Goal: Task Accomplishment & Management: Use online tool/utility

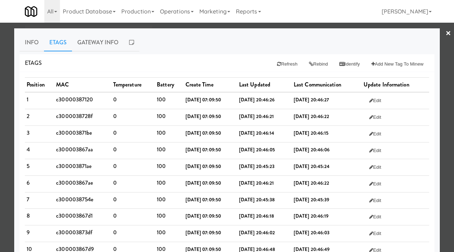
click at [0, 95] on div at bounding box center [227, 126] width 454 height 252
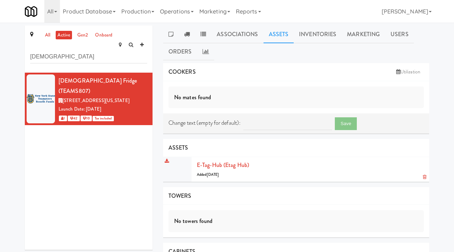
click at [209, 169] on div "E-tag-hub (Etag Hub) Added [DATE]" at bounding box center [310, 169] width 227 height 19
click at [213, 165] on link "E-tag-hub (Etag Hub)" at bounding box center [223, 165] width 52 height 8
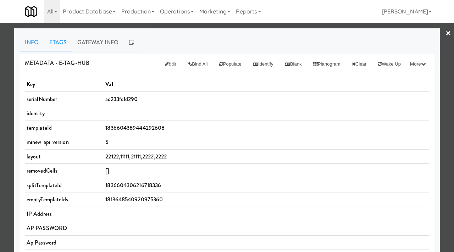
click at [59, 41] on link "Etags" at bounding box center [58, 43] width 28 height 18
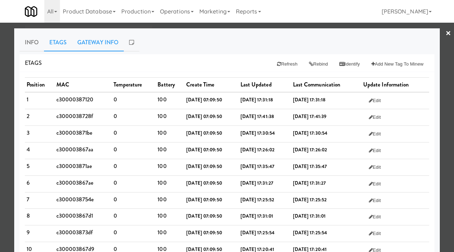
click at [90, 45] on link "Gateway Info" at bounding box center [98, 43] width 52 height 18
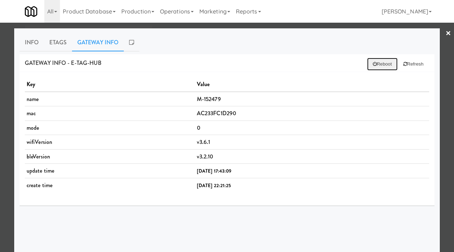
click at [380, 64] on button "Reboot" at bounding box center [382, 64] width 31 height 13
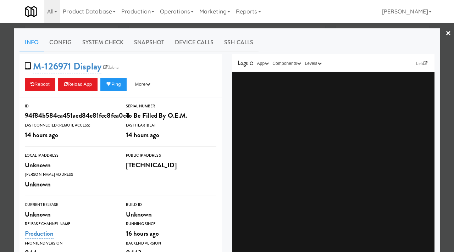
click at [0, 88] on div at bounding box center [227, 126] width 454 height 252
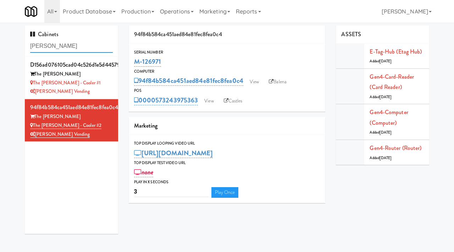
drag, startPoint x: 53, startPoint y: 47, endPoint x: 10, endPoint y: 46, distance: 43.3
click at [10, 46] on div "Cabinets sutton d156ad076105cad04c526d1e5d445792 The Sutton The Sutton - Cooler…" at bounding box center [227, 133] width 454 height 214
paste input "Louden Knights"
type input "Louden Knights"
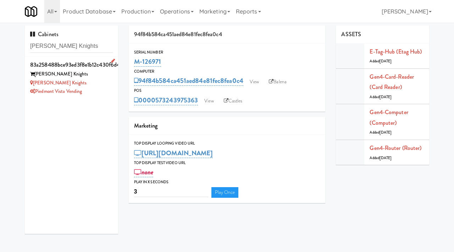
click at [88, 86] on div "Louden Knights" at bounding box center [71, 83] width 83 height 9
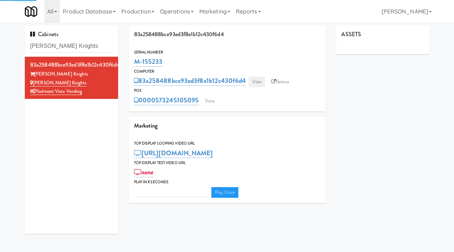
type input "3"
click at [259, 81] on link "View" at bounding box center [257, 82] width 16 height 11
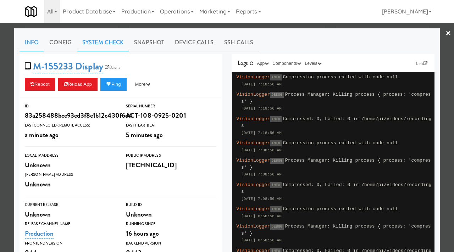
click at [112, 43] on link "System Check" at bounding box center [103, 43] width 52 height 18
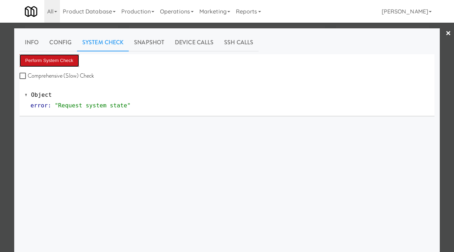
click at [69, 57] on button "Perform System Check" at bounding box center [50, 60] width 60 height 13
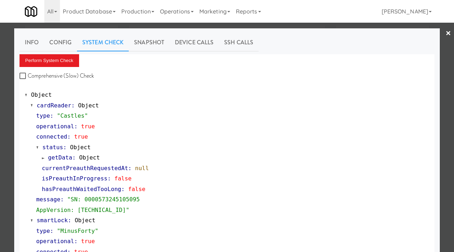
click at [1, 147] on div at bounding box center [227, 126] width 454 height 252
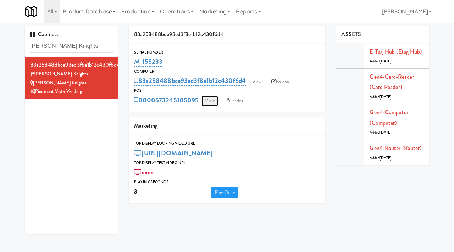
click at [211, 101] on link "View" at bounding box center [210, 101] width 16 height 11
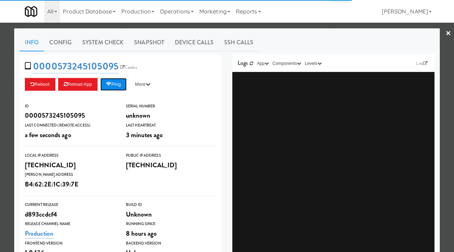
click at [115, 84] on button "Ping" at bounding box center [113, 84] width 26 height 13
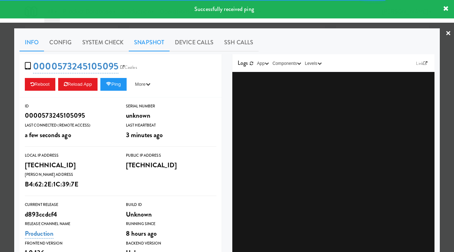
click at [146, 48] on link "Snapshot" at bounding box center [149, 43] width 41 height 18
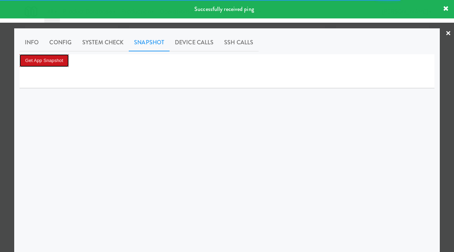
click at [42, 59] on button "Get App Snapshot" at bounding box center [44, 60] width 49 height 13
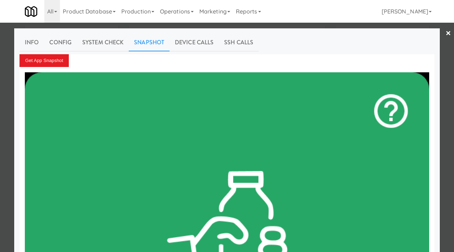
click at [0, 77] on div at bounding box center [227, 126] width 454 height 252
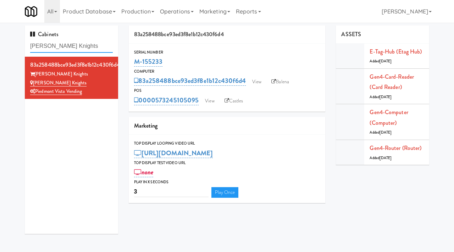
drag, startPoint x: 83, startPoint y: 42, endPoint x: 86, endPoint y: 46, distance: 5.2
click at [86, 46] on input "Louden Knights" at bounding box center [71, 46] width 83 height 13
paste input "MT OLIVE-ROBERTET Corporate"
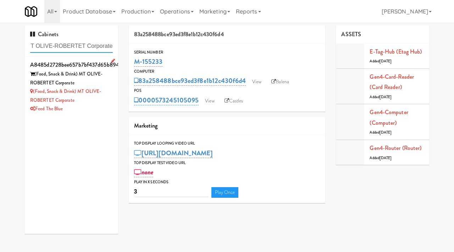
type input "MT OLIVE-ROBERTET Corporate"
click at [104, 100] on div "(Food, Snack & Drink) MT OLIVE-ROBERTET Corporate" at bounding box center [71, 95] width 83 height 17
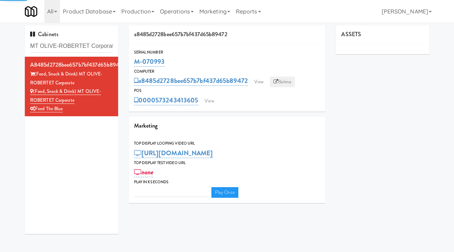
type input "3"
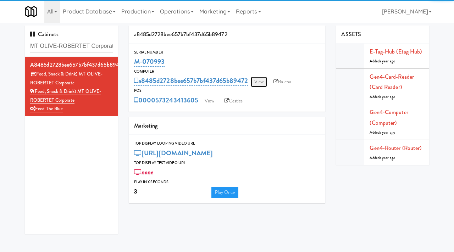
click at [262, 84] on link "View" at bounding box center [259, 82] width 16 height 11
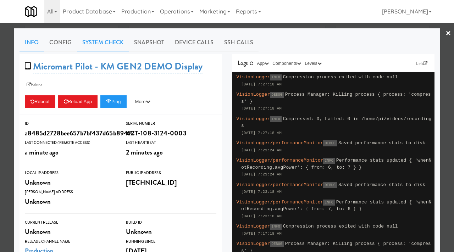
click at [110, 45] on link "System Check" at bounding box center [103, 43] width 52 height 18
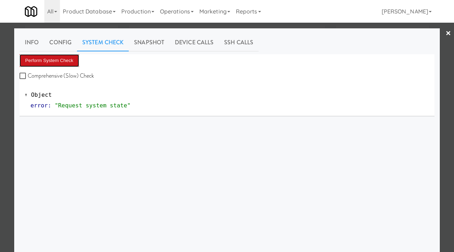
click at [38, 60] on button "Perform System Check" at bounding box center [50, 60] width 60 height 13
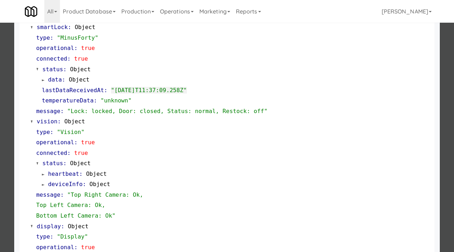
scroll to position [309, 0]
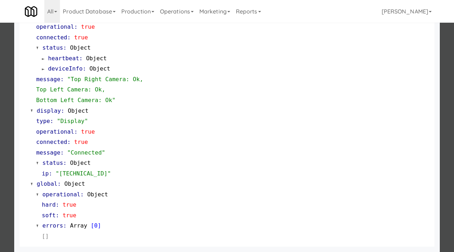
click at [0, 164] on div at bounding box center [227, 126] width 454 height 252
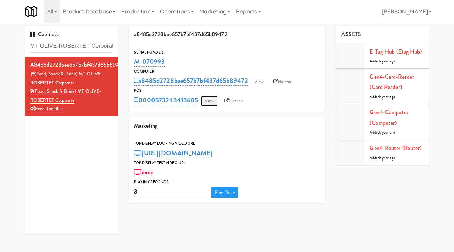
click at [213, 102] on link "View" at bounding box center [209, 101] width 16 height 11
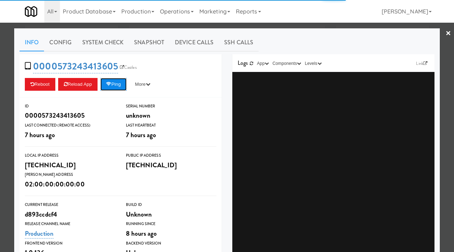
click at [109, 87] on button "Ping" at bounding box center [113, 84] width 26 height 13
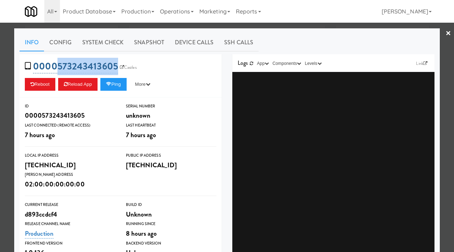
drag, startPoint x: 116, startPoint y: 59, endPoint x: 57, endPoint y: 69, distance: 59.7
click at [57, 69] on div "0000573243413605 Castles Reboot Reload App Ping More Ping Server Restart Server…" at bounding box center [121, 75] width 202 height 43
copy link "573243413605"
click at [118, 85] on button "Ping" at bounding box center [113, 84] width 26 height 13
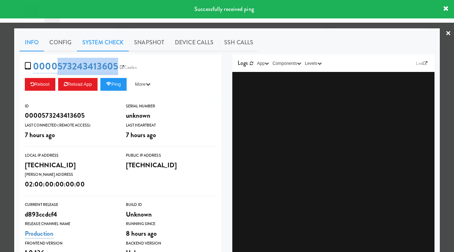
click at [108, 45] on link "System Check" at bounding box center [103, 43] width 52 height 18
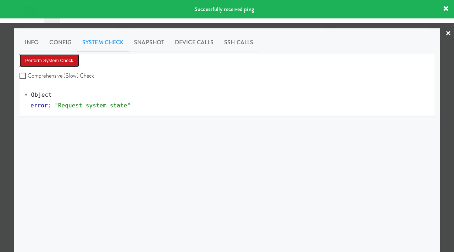
click at [58, 58] on button "Perform System Check" at bounding box center [50, 60] width 60 height 13
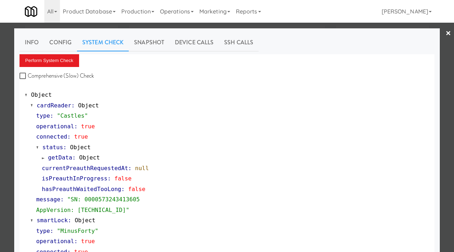
click at [8, 53] on div at bounding box center [227, 126] width 454 height 252
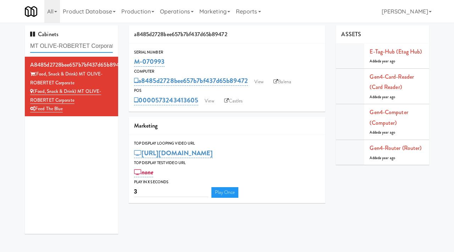
click at [69, 46] on input "MT OLIVE-ROBERTET Corporate" at bounding box center [71, 46] width 83 height 13
paste input "The Mo - Pantry"
type input "The Mo - Pantry"
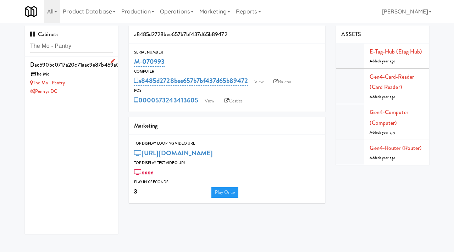
click at [88, 90] on div "Pennys DC" at bounding box center [71, 91] width 83 height 9
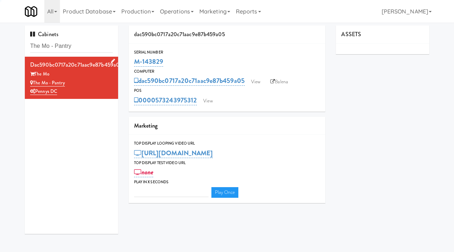
type input "3"
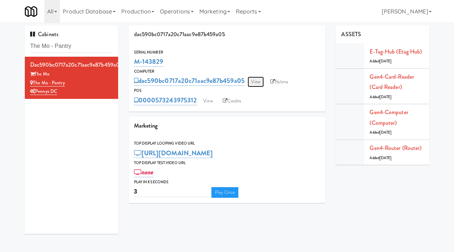
click at [254, 78] on link "View" at bounding box center [256, 82] width 16 height 11
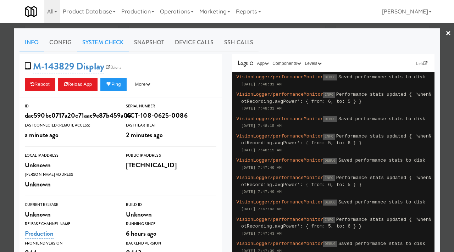
click at [103, 40] on link "System Check" at bounding box center [103, 43] width 52 height 18
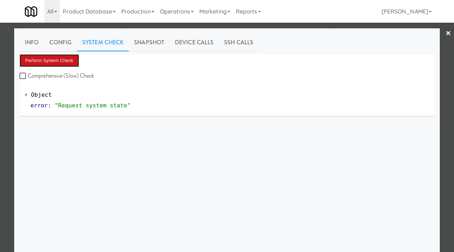
click at [55, 59] on button "Perform System Check" at bounding box center [50, 60] width 60 height 13
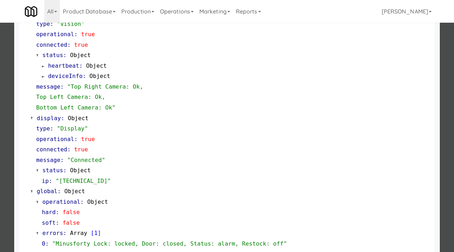
scroll to position [309, 0]
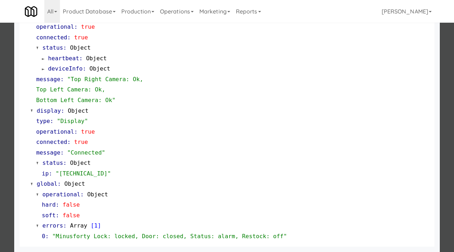
click at [0, 121] on div at bounding box center [227, 126] width 454 height 252
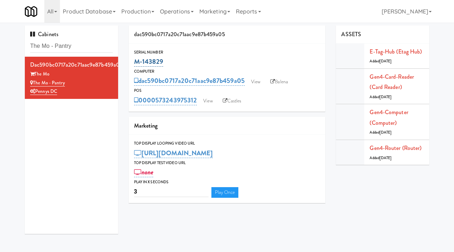
drag, startPoint x: 165, startPoint y: 59, endPoint x: 137, endPoint y: 59, distance: 28.1
click at [137, 59] on div "M-143829" at bounding box center [227, 62] width 186 height 12
copy link "M-143829"
click at [260, 84] on link "View" at bounding box center [256, 82] width 16 height 11
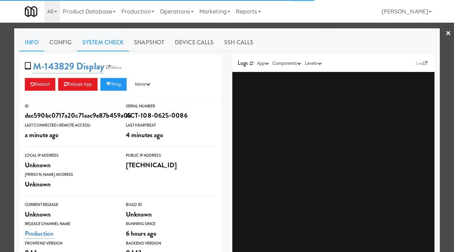
click at [105, 39] on link "System Check" at bounding box center [103, 43] width 52 height 18
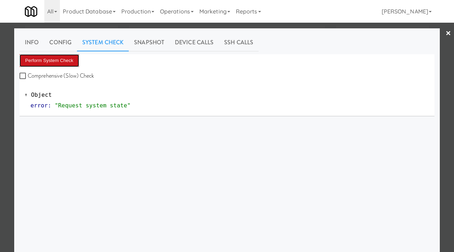
click at [59, 59] on button "Perform System Check" at bounding box center [50, 60] width 60 height 13
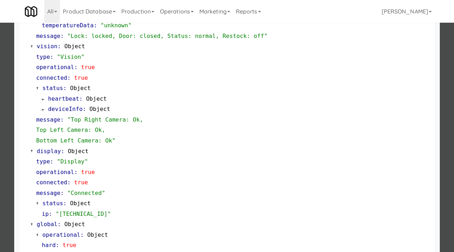
scroll to position [309, 0]
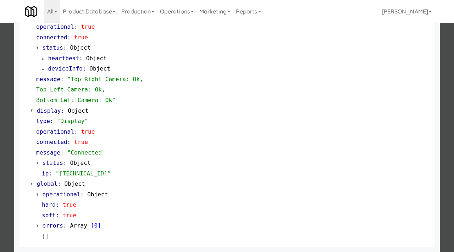
click at [0, 163] on div at bounding box center [227, 126] width 454 height 252
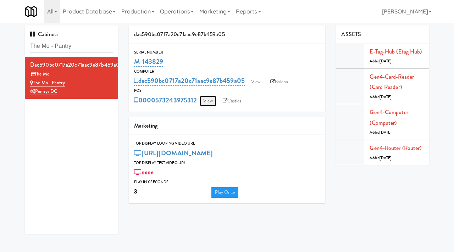
click at [211, 100] on link "View" at bounding box center [208, 101] width 16 height 11
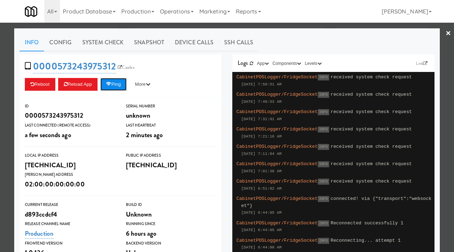
click at [121, 82] on button "Ping" at bounding box center [113, 84] width 26 height 13
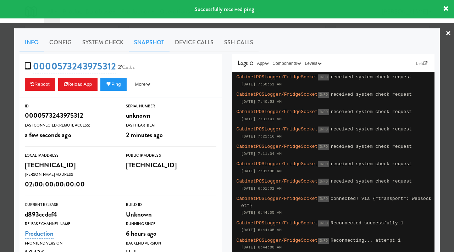
click at [154, 40] on link "Snapshot" at bounding box center [149, 43] width 41 height 18
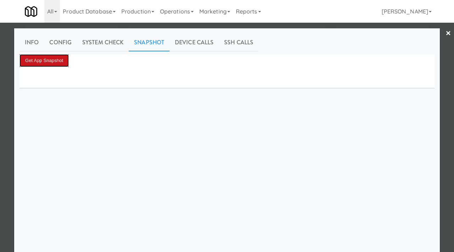
click at [52, 64] on button "Get App Snapshot" at bounding box center [44, 60] width 49 height 13
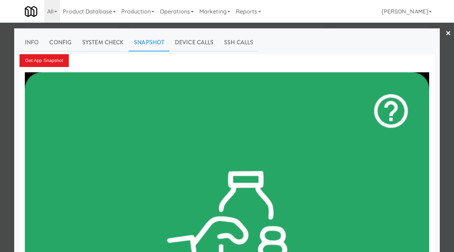
click at [5, 73] on div at bounding box center [227, 126] width 454 height 252
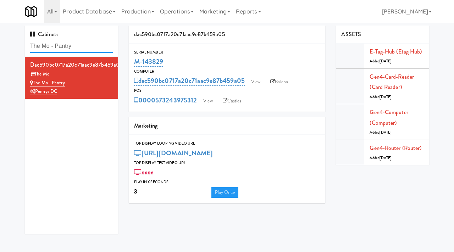
drag, startPoint x: 85, startPoint y: 46, endPoint x: 24, endPoint y: 40, distance: 61.4
click at [24, 40] on div "Cabinets The Mo - Pantry dac590bc0717a20c71aac9e87b459a05 The Mo The Mo - Pantr…" at bounding box center [72, 133] width 104 height 214
paste input "Accolade - Pool"
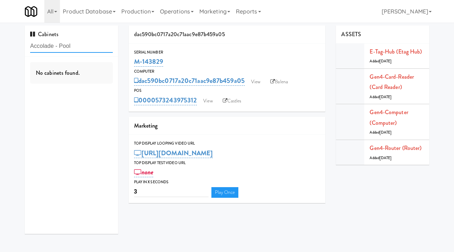
type input "Accolade - Pool"
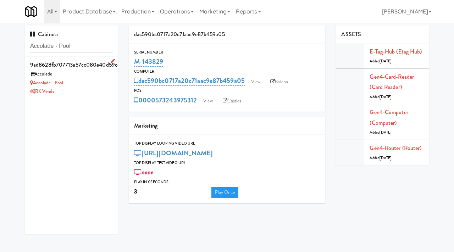
click at [82, 86] on div "Accolade - Pool" at bounding box center [71, 83] width 83 height 9
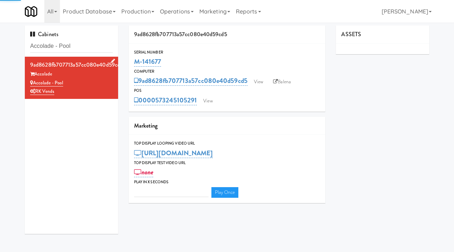
type input "3"
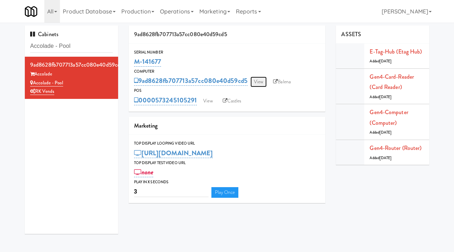
click at [263, 83] on link "View" at bounding box center [259, 82] width 16 height 11
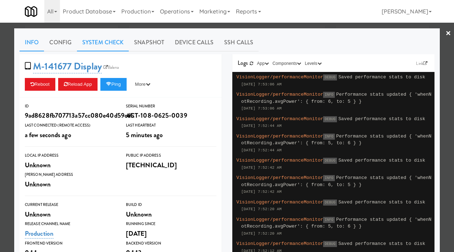
click at [99, 41] on link "System Check" at bounding box center [103, 43] width 52 height 18
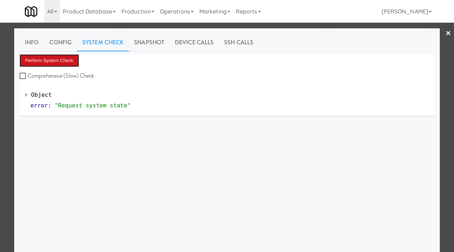
click at [50, 63] on button "Perform System Check" at bounding box center [50, 60] width 60 height 13
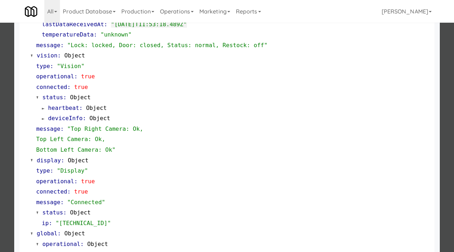
scroll to position [309, 0]
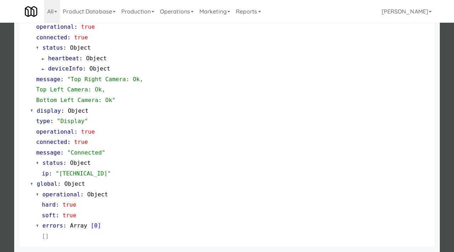
click at [0, 168] on div at bounding box center [227, 126] width 454 height 252
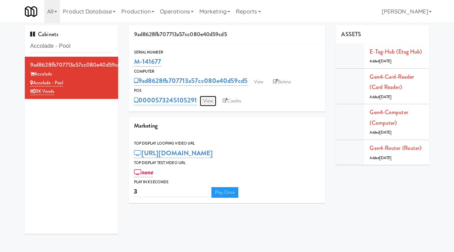
click at [204, 101] on link "View" at bounding box center [208, 101] width 16 height 11
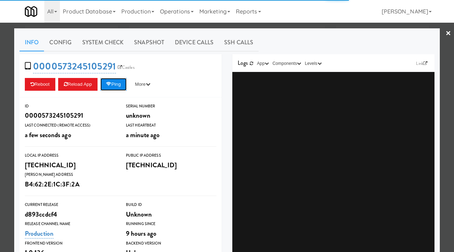
click at [120, 86] on button "Ping" at bounding box center [113, 84] width 26 height 13
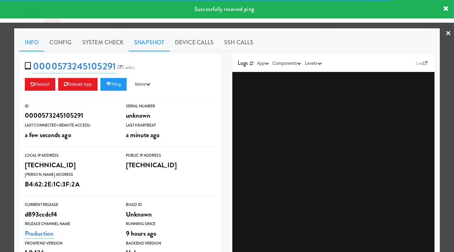
click at [143, 37] on link "Snapshot" at bounding box center [149, 43] width 41 height 18
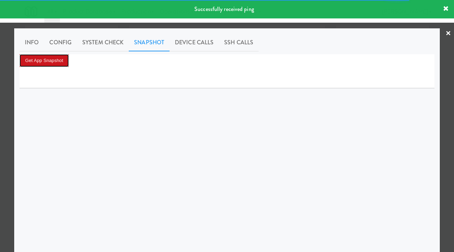
click at [59, 60] on button "Get App Snapshot" at bounding box center [44, 60] width 49 height 13
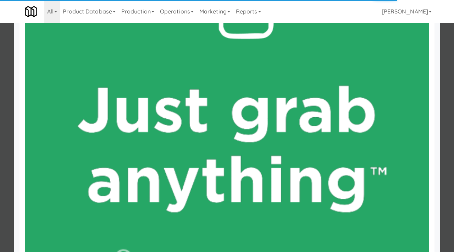
scroll to position [280, 0]
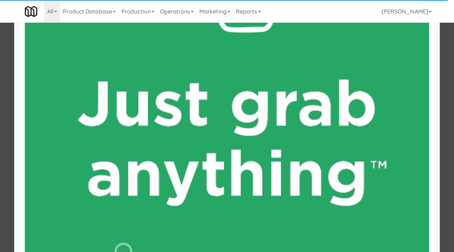
click at [1, 167] on div at bounding box center [227, 126] width 454 height 252
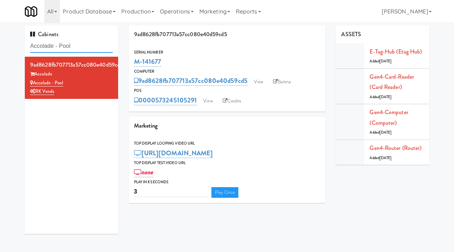
drag, startPoint x: 76, startPoint y: 44, endPoint x: 11, endPoint y: 42, distance: 65.4
click at [11, 42] on div "Cabinets Accolade - Pool 9ad8628fb707713a57cc080e40d59cd5 Accolade Accolade - P…" at bounding box center [227, 133] width 454 height 214
paste input "481 on Mathilda - Pantry"
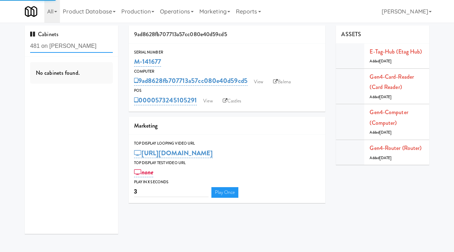
type input "481 on Mathilda - Pantry"
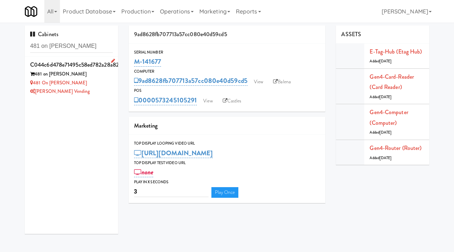
click at [106, 85] on div "481 on Mathilda - Pantry" at bounding box center [71, 83] width 83 height 9
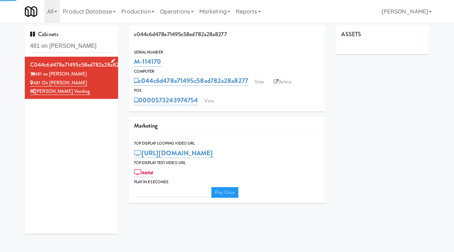
type input "3"
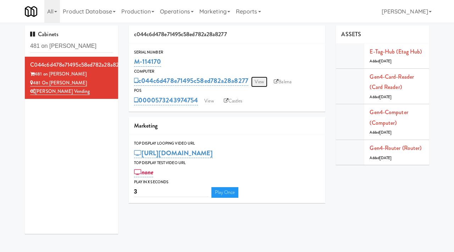
click at [262, 80] on link "View" at bounding box center [259, 82] width 16 height 11
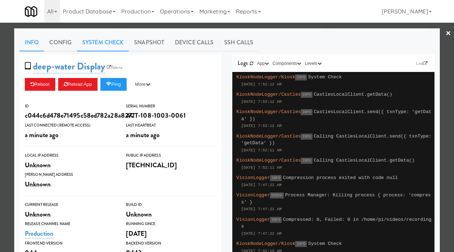
click at [107, 40] on link "System Check" at bounding box center [103, 43] width 52 height 18
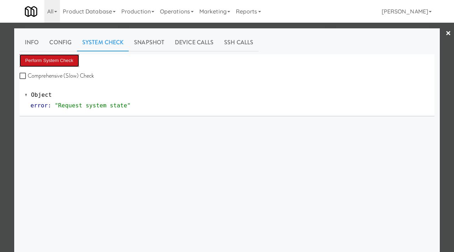
click at [58, 56] on button "Perform System Check" at bounding box center [50, 60] width 60 height 13
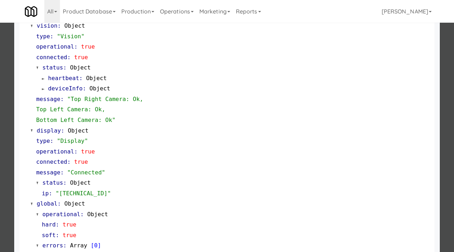
scroll to position [309, 0]
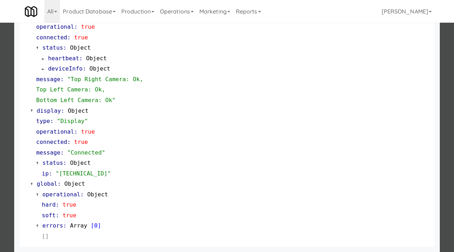
click at [0, 156] on div at bounding box center [227, 126] width 454 height 252
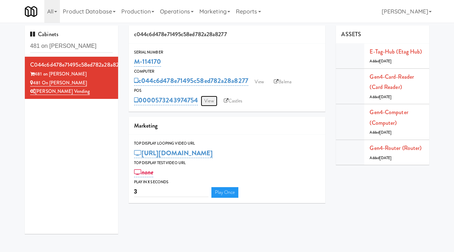
click at [211, 99] on link "View" at bounding box center [209, 101] width 16 height 11
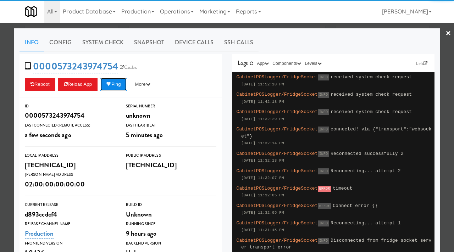
click at [115, 83] on button "Ping" at bounding box center [113, 84] width 26 height 13
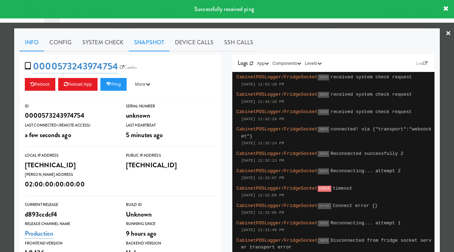
click at [146, 42] on link "Snapshot" at bounding box center [149, 43] width 41 height 18
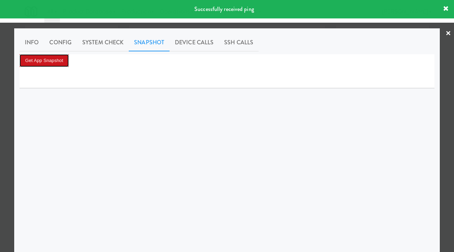
click at [58, 61] on button "Get App Snapshot" at bounding box center [44, 60] width 49 height 13
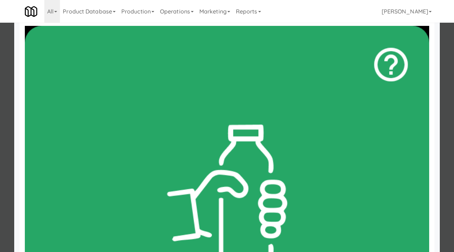
scroll to position [69, 0]
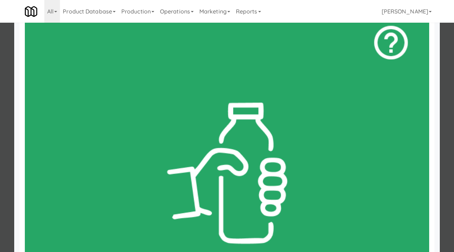
click at [0, 85] on div at bounding box center [227, 126] width 454 height 252
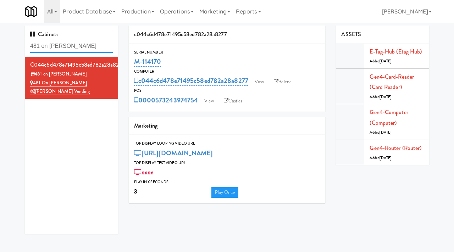
drag, startPoint x: 98, startPoint y: 47, endPoint x: 16, endPoint y: 38, distance: 83.2
click at [16, 38] on div "Cabinets 481 on Mathilda - Pantry c044c6d478e71495c58ed782a28a8277 481 on Mathi…" at bounding box center [227, 133] width 454 height 214
paste input "The Mo - Fridge"
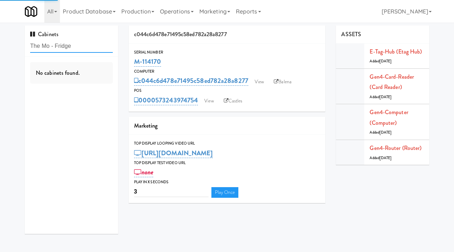
type input "The Mo - Fridge"
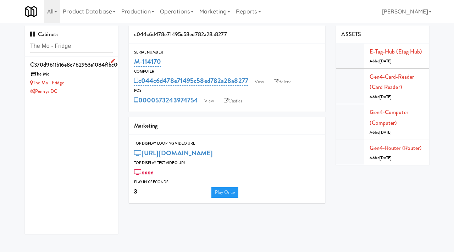
click at [103, 91] on div "Pennys DC" at bounding box center [71, 91] width 83 height 9
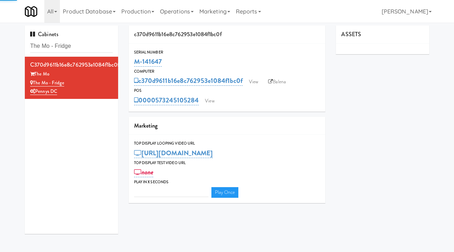
type input "3"
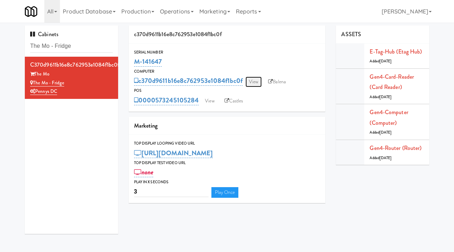
click at [255, 79] on link "View" at bounding box center [254, 82] width 16 height 11
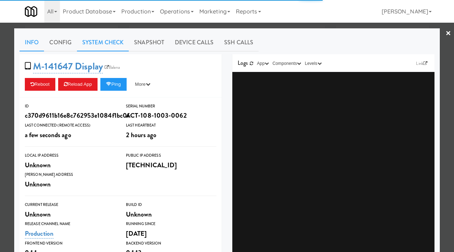
click at [106, 43] on link "System Check" at bounding box center [103, 43] width 52 height 18
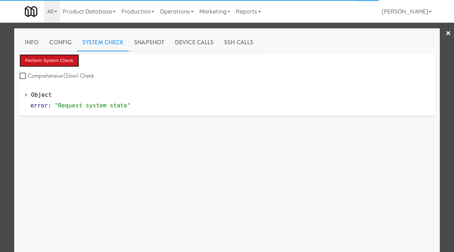
click at [67, 59] on button "Perform System Check" at bounding box center [50, 60] width 60 height 13
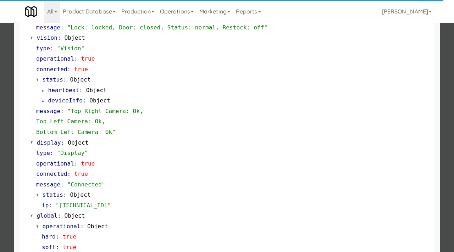
scroll to position [309, 0]
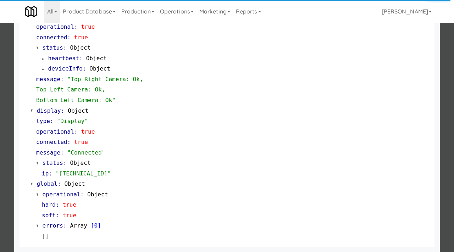
click at [0, 127] on div at bounding box center [227, 126] width 454 height 252
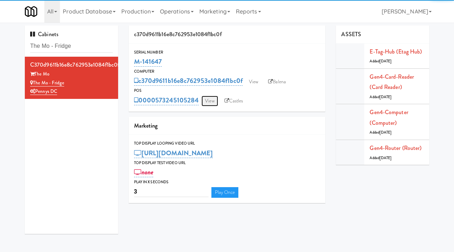
click at [211, 102] on link "View" at bounding box center [210, 101] width 16 height 11
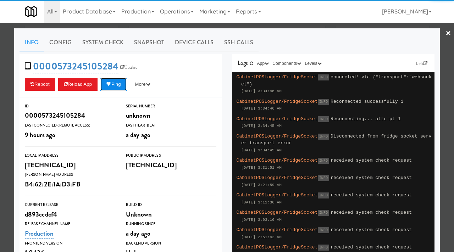
click at [120, 81] on button "Ping" at bounding box center [113, 84] width 26 height 13
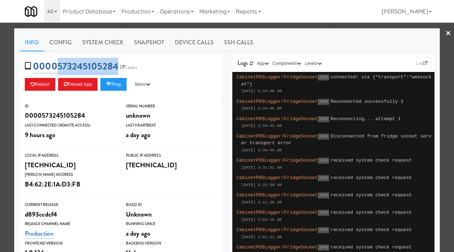
drag, startPoint x: 119, startPoint y: 60, endPoint x: 59, endPoint y: 63, distance: 59.8
click at [59, 63] on span "0000573245105284 Castles" at bounding box center [83, 66] width 117 height 13
copy link "573245105284"
click at [0, 69] on div at bounding box center [227, 126] width 454 height 252
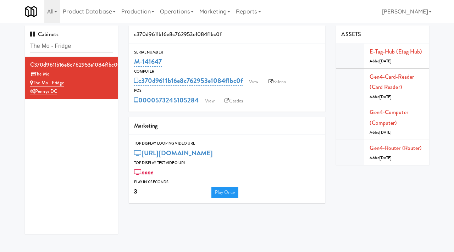
drag, startPoint x: 164, startPoint y: 60, endPoint x: 134, endPoint y: 62, distance: 30.6
click at [134, 63] on div "Serial Number M-141647" at bounding box center [227, 58] width 197 height 19
copy link "M-141647"
click at [205, 101] on link "View" at bounding box center [210, 101] width 16 height 11
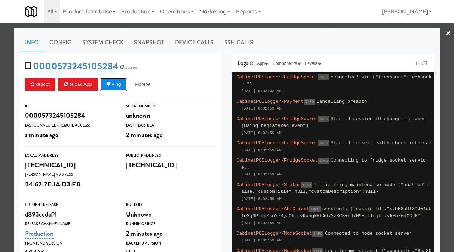
click at [120, 83] on button "Ping" at bounding box center [113, 84] width 26 height 13
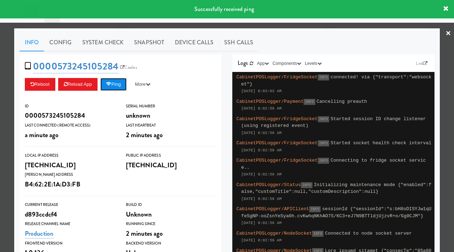
click at [120, 83] on button "Ping" at bounding box center [113, 84] width 26 height 13
click at [152, 37] on link "Snapshot" at bounding box center [149, 43] width 41 height 18
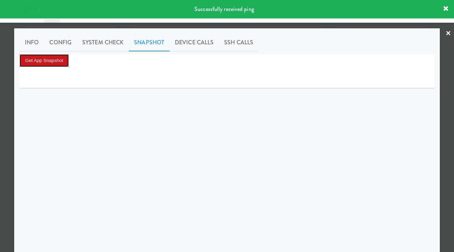
click at [55, 58] on button "Get App Snapshot" at bounding box center [44, 60] width 49 height 13
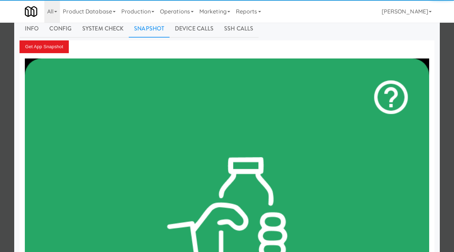
scroll to position [15, 0]
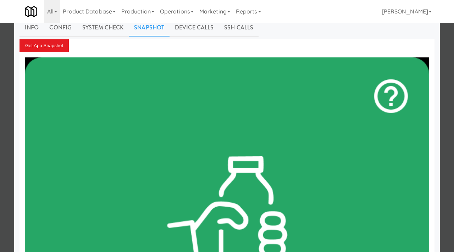
click at [0, 108] on div at bounding box center [227, 126] width 454 height 252
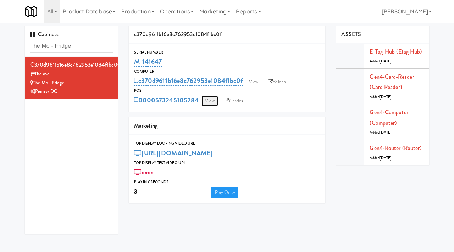
click at [213, 98] on link "View" at bounding box center [210, 101] width 16 height 11
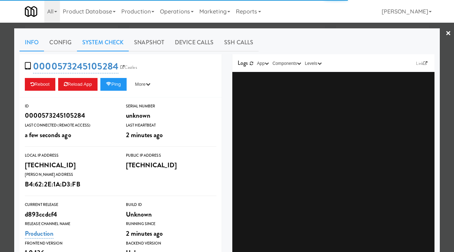
click at [109, 43] on link "System Check" at bounding box center [103, 43] width 52 height 18
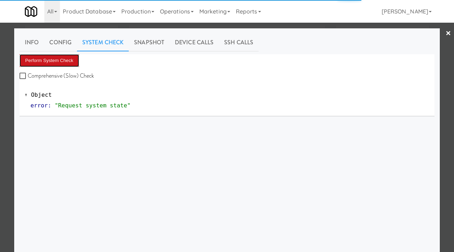
click at [51, 60] on button "Perform System Check" at bounding box center [50, 60] width 60 height 13
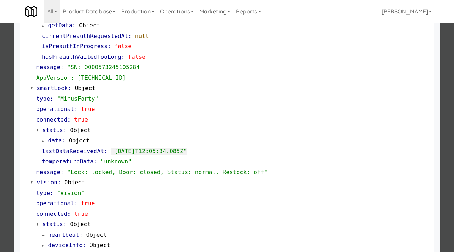
scroll to position [309, 0]
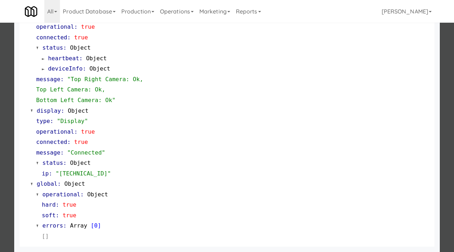
click at [0, 125] on div at bounding box center [227, 126] width 454 height 252
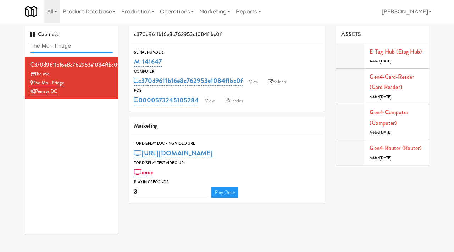
drag, startPoint x: 85, startPoint y: 45, endPoint x: 10, endPoint y: 38, distance: 75.2
click at [10, 38] on div "Cabinets The Mo - Fridge c370d9611b16e8c762953e1084f1bc0f The Mo The Mo - Fridg…" at bounding box center [227, 133] width 454 height 214
paste input "Revela 2 - Cooler - Right"
type input "Revela 2 - Cooler - Right"
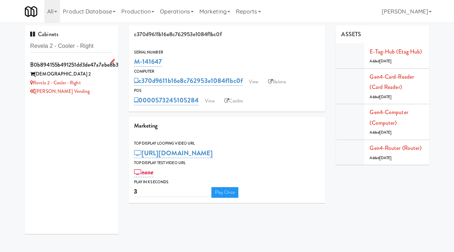
click at [96, 84] on div "Revela 2 - Cooler - Right" at bounding box center [71, 83] width 83 height 9
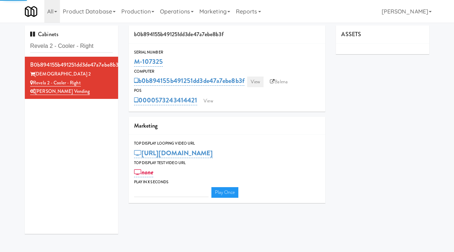
type input "3"
click at [260, 82] on link "View" at bounding box center [255, 82] width 16 height 11
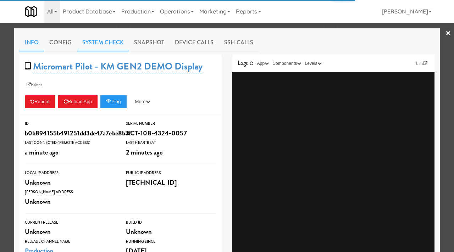
click at [107, 44] on link "System Check" at bounding box center [103, 43] width 52 height 18
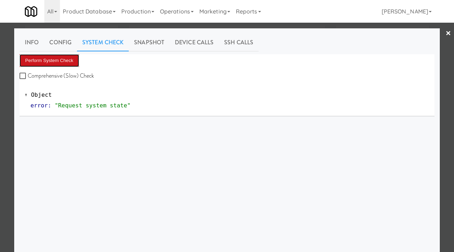
click at [52, 55] on button "Perform System Check" at bounding box center [50, 60] width 60 height 13
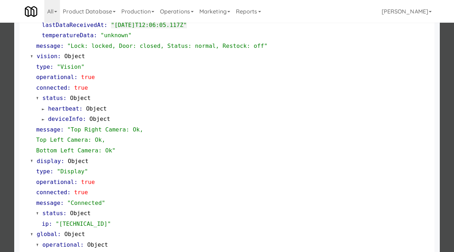
scroll to position [309, 0]
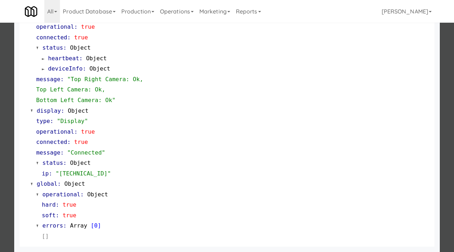
click at [0, 165] on div at bounding box center [227, 126] width 454 height 252
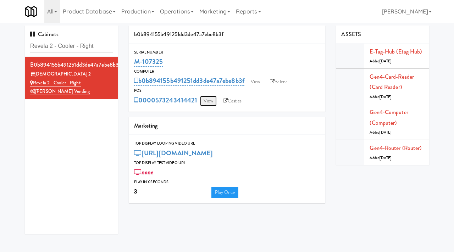
click at [210, 102] on link "View" at bounding box center [208, 101] width 16 height 11
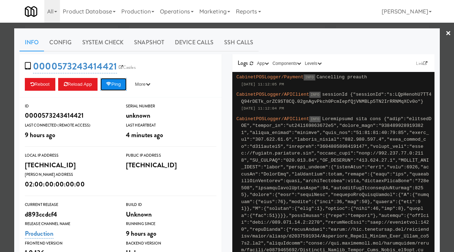
click at [115, 83] on button "Ping" at bounding box center [113, 84] width 26 height 13
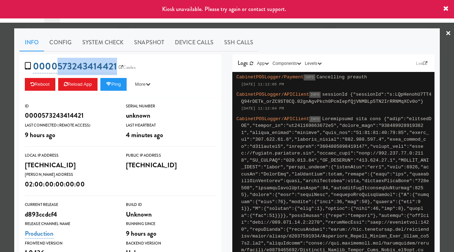
drag, startPoint x: 115, startPoint y: 59, endPoint x: 57, endPoint y: 67, distance: 58.9
click at [57, 67] on div "0000573243414421 Castles Reboot Reload App Ping More Ping Server Restart Server…" at bounding box center [121, 75] width 202 height 43
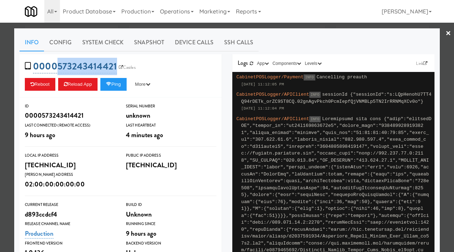
copy link "573243414421"
click at [111, 85] on icon at bounding box center [108, 84] width 5 height 5
click at [0, 58] on div at bounding box center [227, 126] width 454 height 252
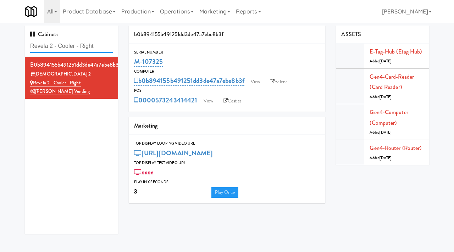
drag, startPoint x: 99, startPoint y: 44, endPoint x: 12, endPoint y: 46, distance: 86.3
click at [12, 46] on div "Cabinets Revela 2 - Cooler - Right b0b894155b491251dd3de47a7ebe8b3f Revela 2 Re…" at bounding box center [227, 133] width 454 height 214
paste input "Twelve12 - Pantry"
type input "Twelve12 - Pantry - Right"
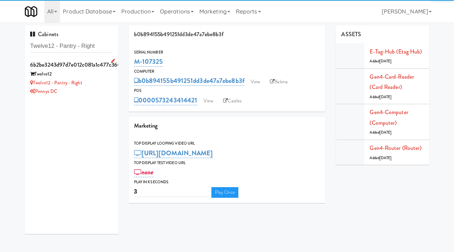
click at [93, 79] on div "Twelve12 - Pantry - Right" at bounding box center [71, 83] width 83 height 9
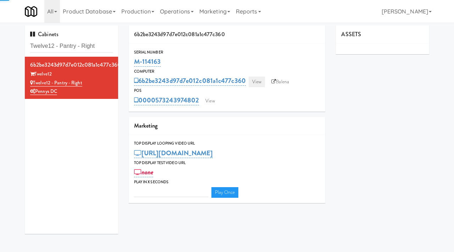
type input "3"
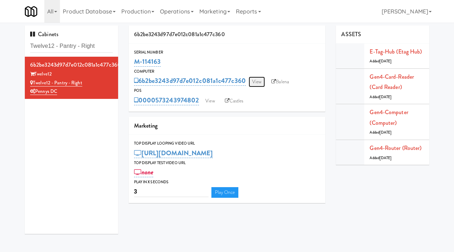
click at [257, 82] on link "View" at bounding box center [257, 82] width 16 height 11
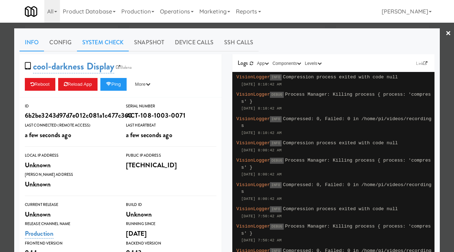
click at [117, 43] on link "System Check" at bounding box center [103, 43] width 52 height 18
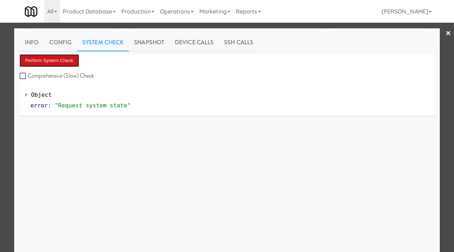
click at [53, 60] on button "Perform System Check" at bounding box center [50, 60] width 60 height 13
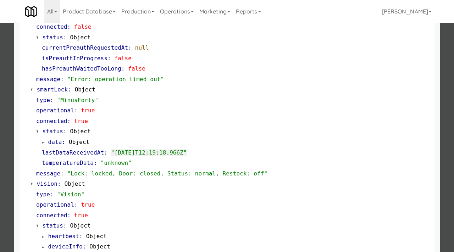
scroll to position [112, 0]
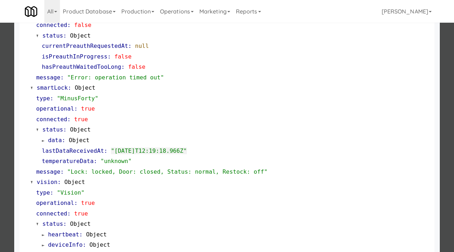
click at [0, 147] on div at bounding box center [227, 126] width 454 height 252
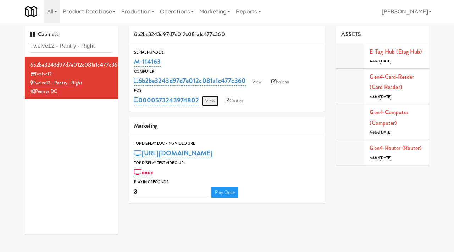
click at [212, 100] on link "View" at bounding box center [210, 101] width 16 height 11
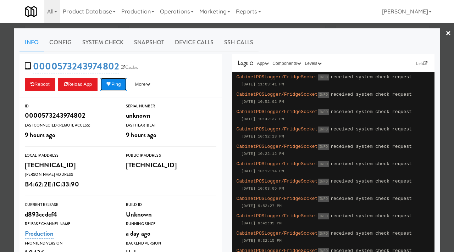
click at [111, 83] on icon at bounding box center [108, 84] width 5 height 5
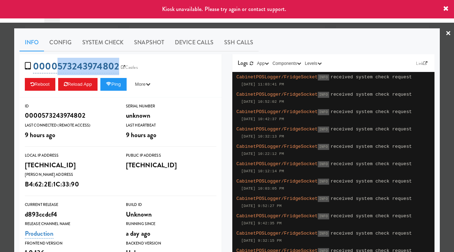
drag, startPoint x: 119, startPoint y: 60, endPoint x: 57, endPoint y: 62, distance: 62.2
click at [57, 62] on span "0000573243974802 Castles" at bounding box center [84, 66] width 118 height 13
copy link "573243974802"
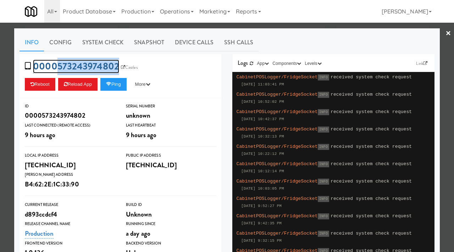
copy link "573243974802"
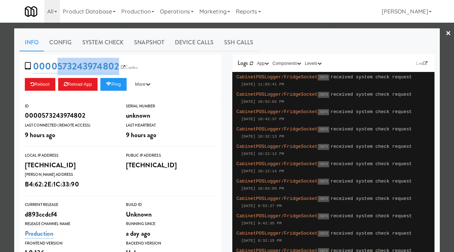
click at [2, 89] on div at bounding box center [227, 126] width 454 height 252
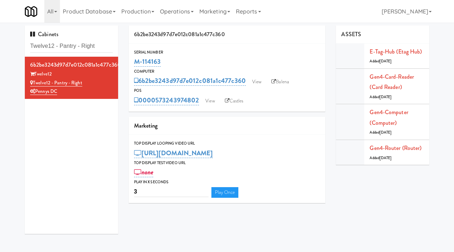
drag, startPoint x: 160, startPoint y: 62, endPoint x: 132, endPoint y: 65, distance: 28.3
click at [132, 65] on div "Serial Number M-114163" at bounding box center [227, 58] width 197 height 19
copy link "M-114163"
